Goal: Transaction & Acquisition: Subscribe to service/newsletter

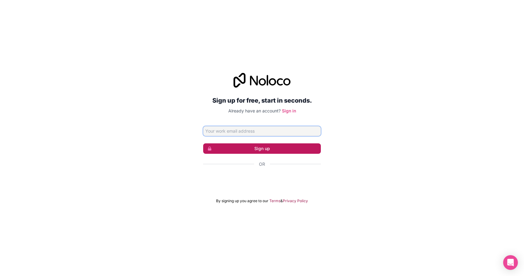
type input "[EMAIL_ADDRESS][DOMAIN_NAME]"
click at [273, 150] on button "Sign up" at bounding box center [262, 148] width 118 height 10
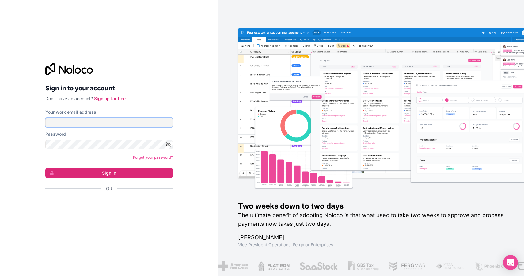
type input "[EMAIL_ADDRESS][DOMAIN_NAME]"
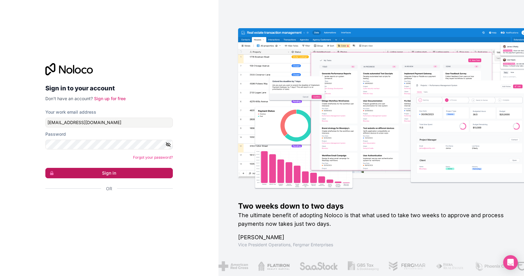
click at [110, 171] on button "Sign in" at bounding box center [109, 173] width 128 height 10
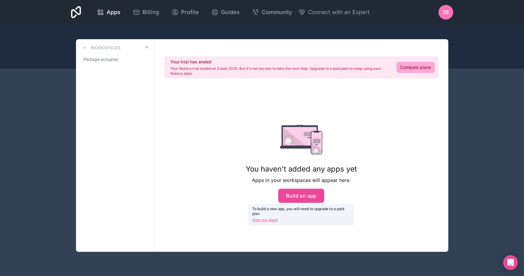
click at [193, 141] on div "Your trial has ended Your Noloco trial ended on 3 août 2025. But it's not too l…" at bounding box center [302, 145] width 294 height 213
click at [410, 64] on link "Compare plans" at bounding box center [416, 67] width 38 height 11
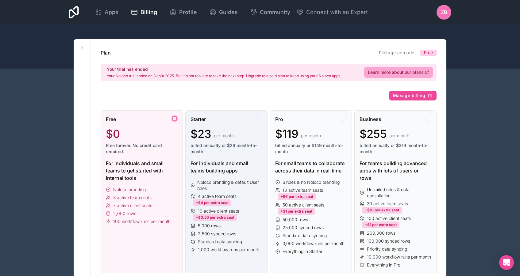
click at [245, 145] on span "billed annually or $29 month-to-month" at bounding box center [226, 149] width 72 height 12
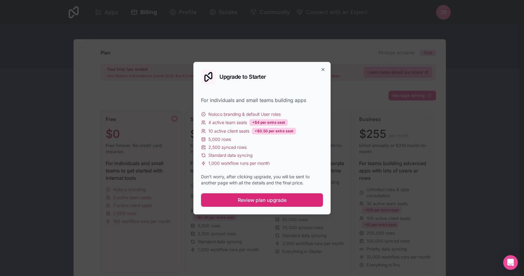
click at [262, 200] on span "Review plan upgrade" at bounding box center [262, 200] width 49 height 7
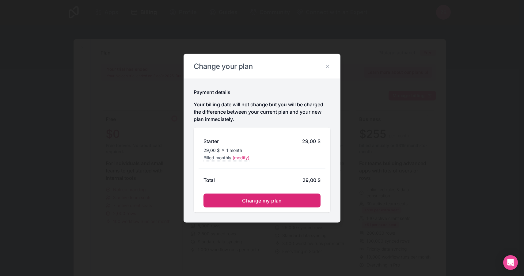
click at [273, 197] on button "Change my plan" at bounding box center [262, 200] width 117 height 14
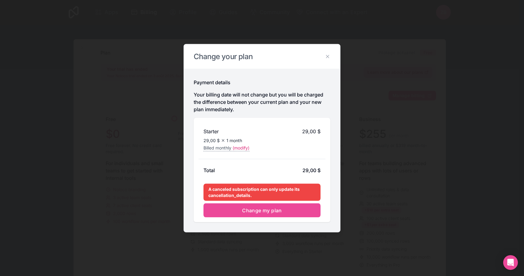
click at [243, 146] on span "(modify)" at bounding box center [241, 148] width 17 height 6
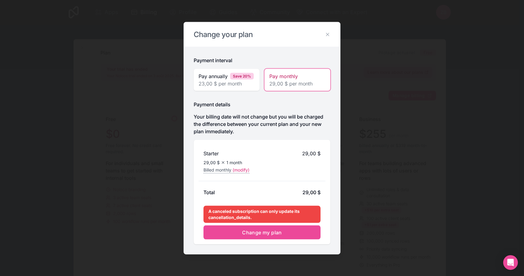
click at [294, 78] on span "Pay monthly" at bounding box center [284, 75] width 29 height 7
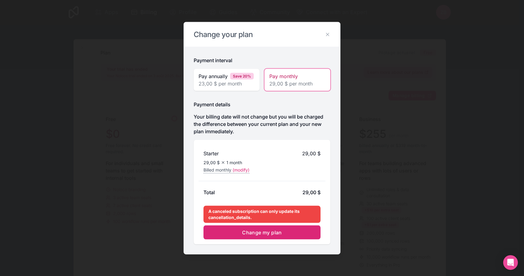
click at [275, 234] on span "Change my plan" at bounding box center [262, 232] width 40 height 6
click at [326, 32] on icon at bounding box center [328, 35] width 6 height 6
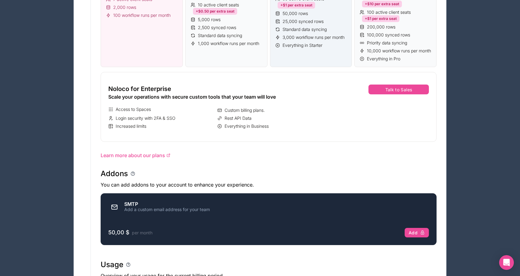
scroll to position [210, 0]
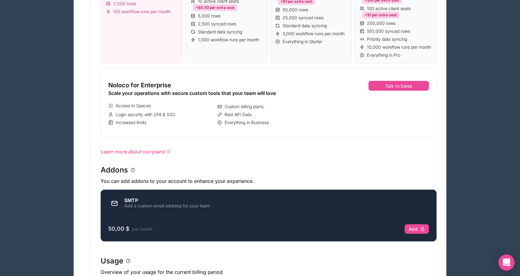
click at [505, 266] on div "Open Intercom Messenger" at bounding box center [506, 263] width 16 height 16
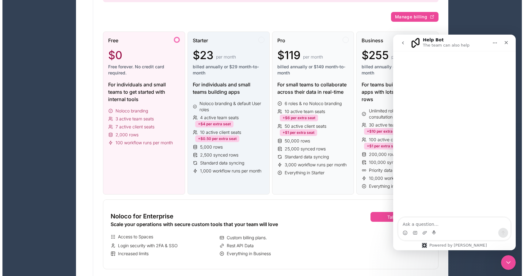
scroll to position [75, 0]
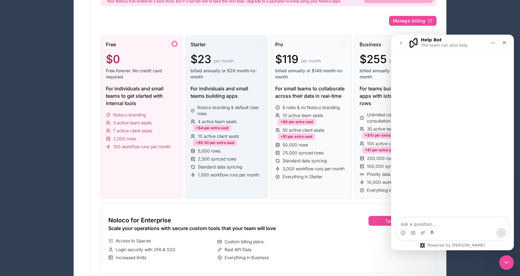
click at [229, 101] on div "Starter $23 per month billed annually or $29 month-to-month For individuals and…" at bounding box center [226, 117] width 82 height 163
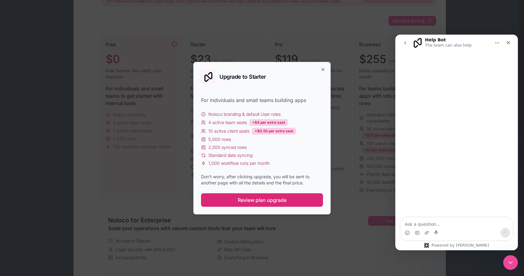
click at [255, 199] on span "Review plan upgrade" at bounding box center [262, 200] width 49 height 7
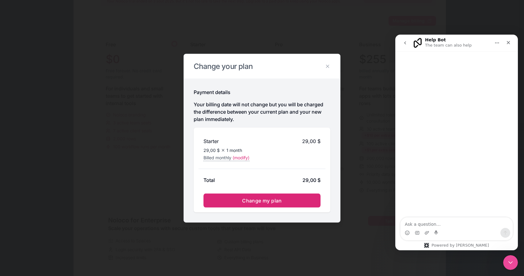
click at [255, 201] on span "Change my plan" at bounding box center [262, 200] width 40 height 6
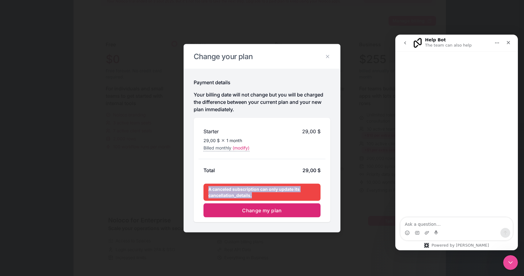
drag, startPoint x: 270, startPoint y: 198, endPoint x: 205, endPoint y: 191, distance: 65.0
click at [205, 191] on div "A canceled subscription can only update its cancellation_details." at bounding box center [262, 192] width 117 height 17
copy div "A canceled subscription can only update its cancellation_details."
click at [507, 44] on icon "Close" at bounding box center [508, 42] width 5 height 5
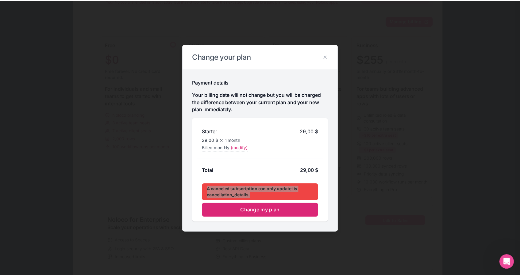
scroll to position [0, 0]
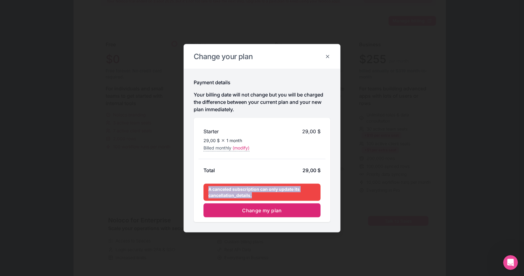
click at [326, 54] on icon at bounding box center [328, 57] width 6 height 6
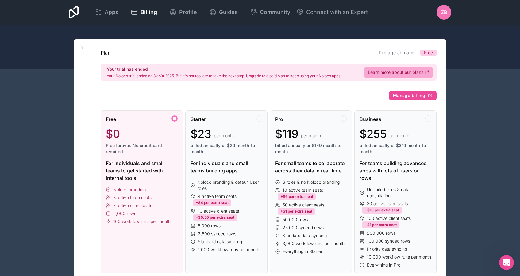
click at [444, 13] on span "ZB" at bounding box center [444, 12] width 6 height 7
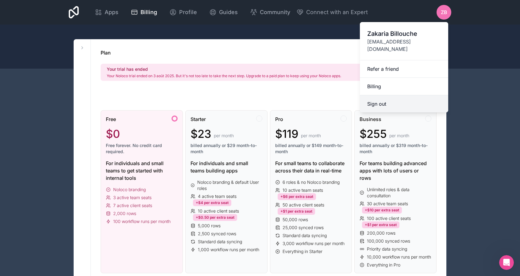
click at [379, 100] on button "Sign out" at bounding box center [404, 103] width 88 height 17
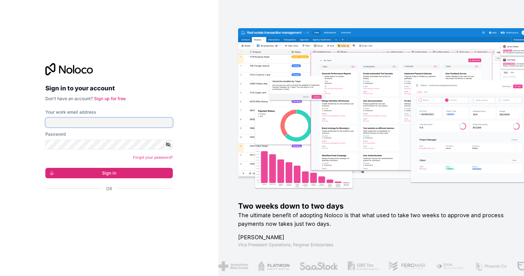
click at [97, 122] on input "Your work email address" at bounding box center [109, 123] width 128 height 10
type input "za"
click at [192, 162] on div "Sign in to your account Don't have an account? Sign up for free Your work email…" at bounding box center [109, 138] width 219 height 276
click at [110, 98] on link "Sign up for free" at bounding box center [110, 98] width 32 height 5
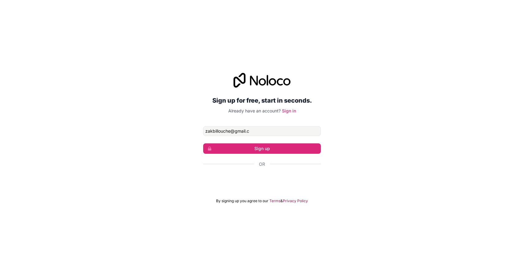
type input "[EMAIL_ADDRESS][DOMAIN_NAME]"
click button "Sign up" at bounding box center [262, 148] width 118 height 10
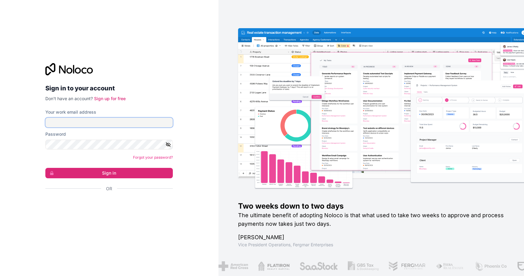
click at [106, 120] on input "Your work email address" at bounding box center [109, 123] width 128 height 10
type input "[EMAIL_ADDRESS][DOMAIN_NAME]"
click at [45, 168] on button "Sign in" at bounding box center [109, 173] width 128 height 10
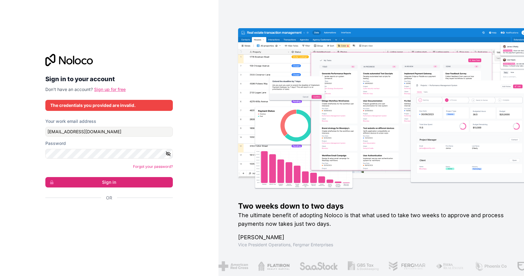
click at [113, 89] on link "Sign up for free" at bounding box center [110, 89] width 32 height 5
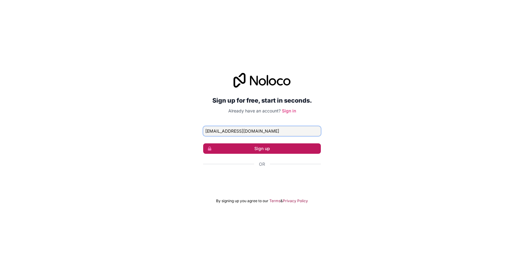
type input "[EMAIL_ADDRESS][DOMAIN_NAME]"
click button "Sign up" at bounding box center [262, 148] width 118 height 10
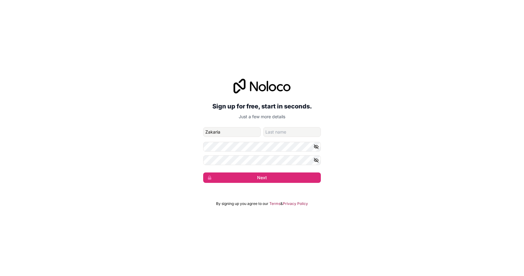
type input "Zakaria"
type input "Billouche"
click at [203, 173] on button "Next" at bounding box center [262, 178] width 118 height 10
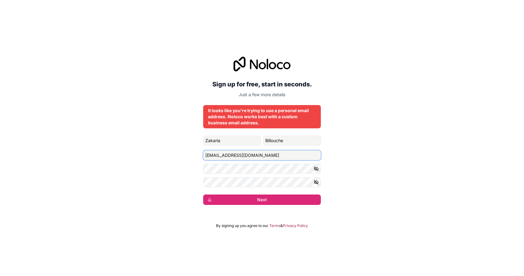
click at [267, 156] on input "[EMAIL_ADDRESS][DOMAIN_NAME]" at bounding box center [262, 156] width 118 height 10
click at [231, 141] on input "Zakaria" at bounding box center [232, 141] width 58 height 10
click at [255, 154] on input "[EMAIL_ADDRESS][DOMAIN_NAME]" at bounding box center [262, 156] width 118 height 10
drag, startPoint x: 229, startPoint y: 154, endPoint x: 180, endPoint y: 151, distance: 49.5
click at [180, 151] on div "Sign up for free, start in seconds. Just a few more details It looks like you'r…" at bounding box center [262, 131] width 524 height 166
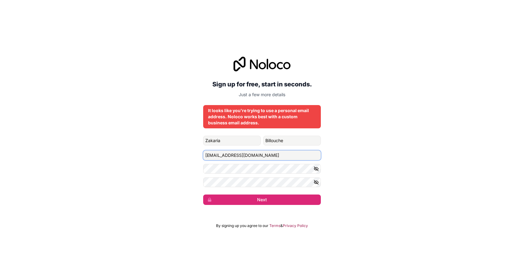
type input "[EMAIL_ADDRESS][DOMAIN_NAME]"
click at [321, 168] on div "Sign up for free, start in seconds. Just a few more details It looks like you'r…" at bounding box center [262, 131] width 524 height 166
click at [320, 167] on button "button" at bounding box center [317, 169] width 7 height 10
click at [251, 195] on button "Next" at bounding box center [262, 200] width 118 height 10
